Goal: Find specific page/section: Find specific page/section

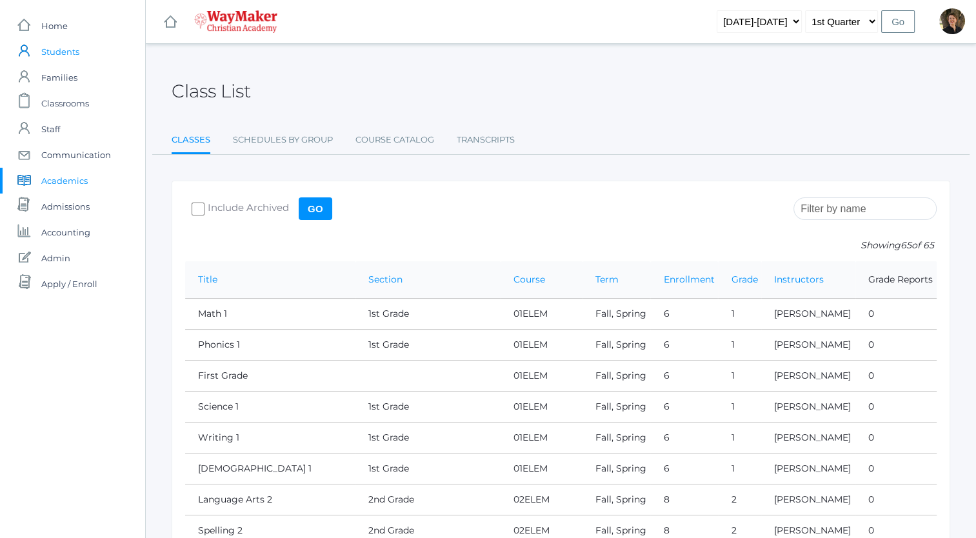
click at [79, 50] on span "Students" at bounding box center [60, 52] width 38 height 26
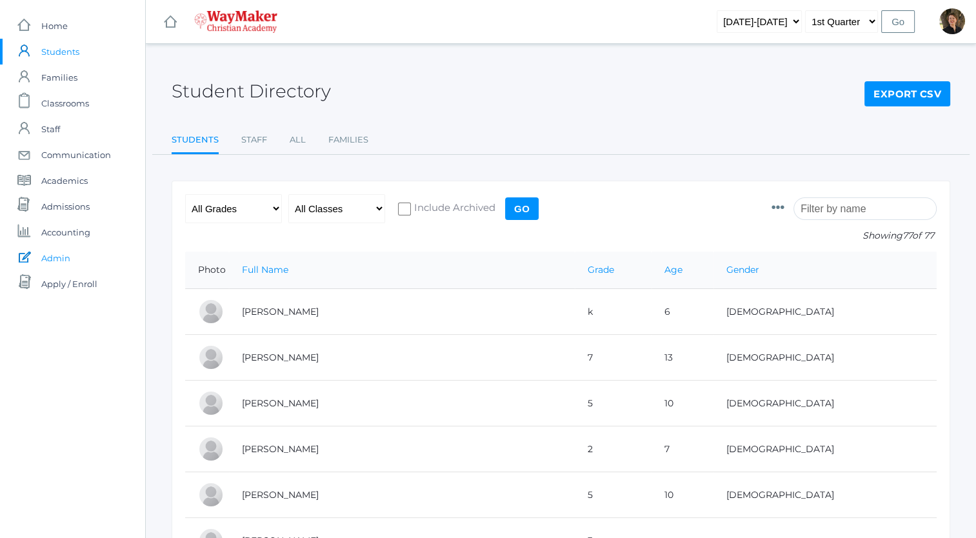
click at [52, 259] on span "Admin" at bounding box center [55, 258] width 29 height 26
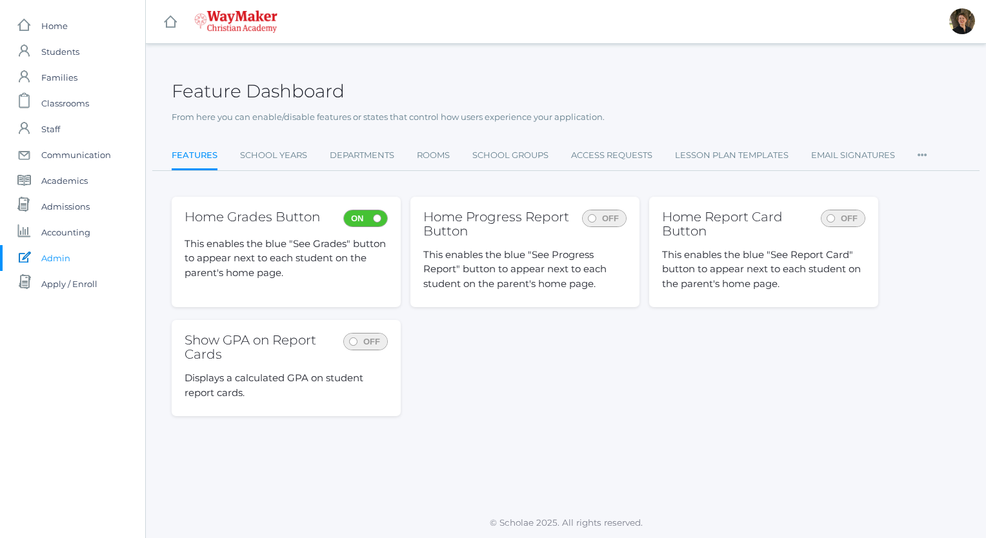
click at [922, 156] on icon at bounding box center [922, 151] width 10 height 17
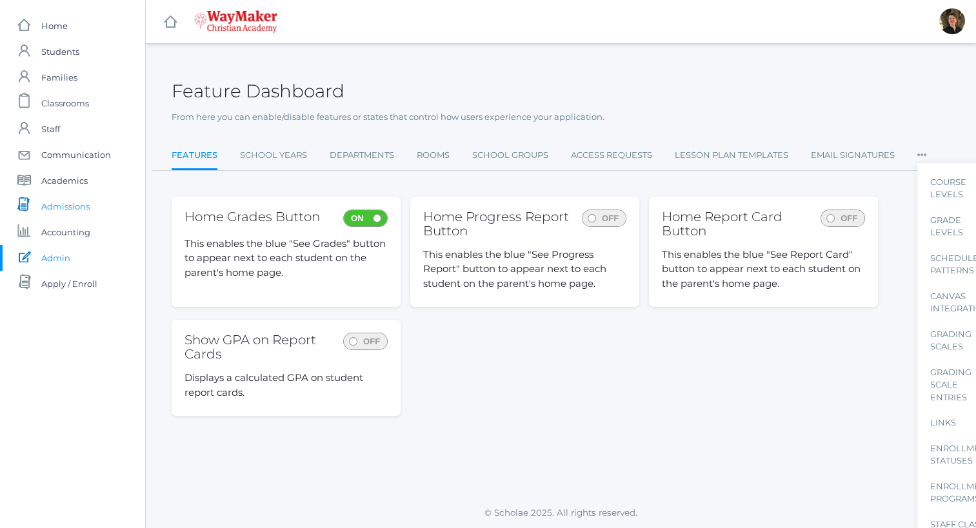
click at [65, 207] on span "Admissions" at bounding box center [65, 206] width 48 height 26
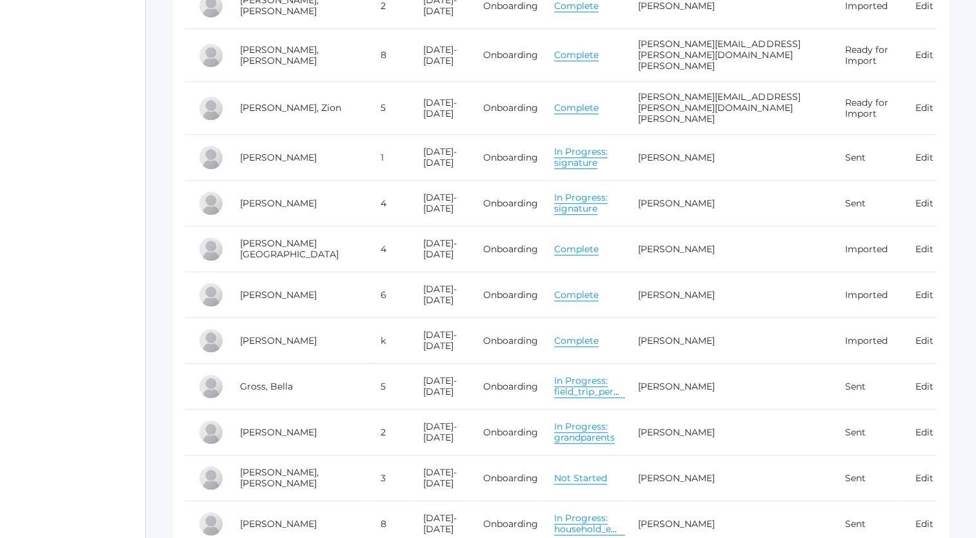
scroll to position [649, 0]
